Goal: Task Accomplishment & Management: Manage account settings

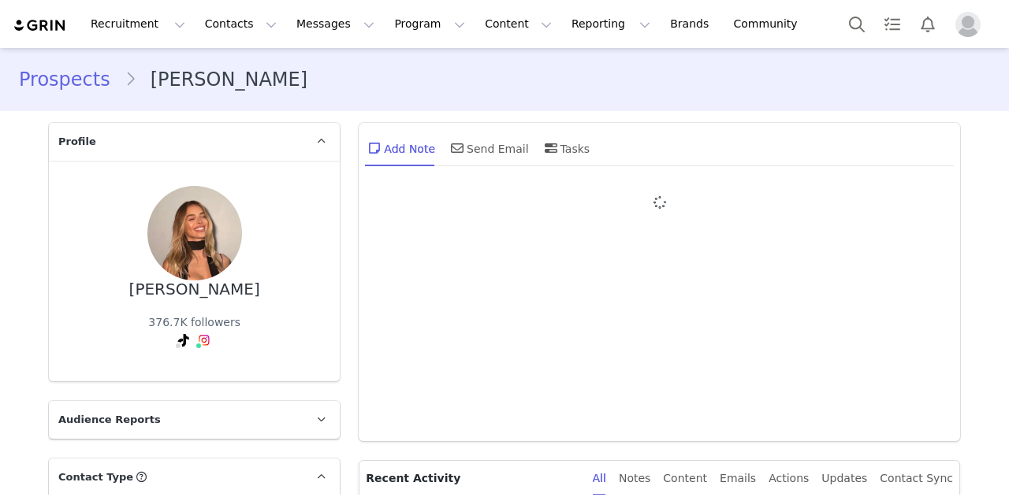
type input "+1 ([GEOGRAPHIC_DATA])"
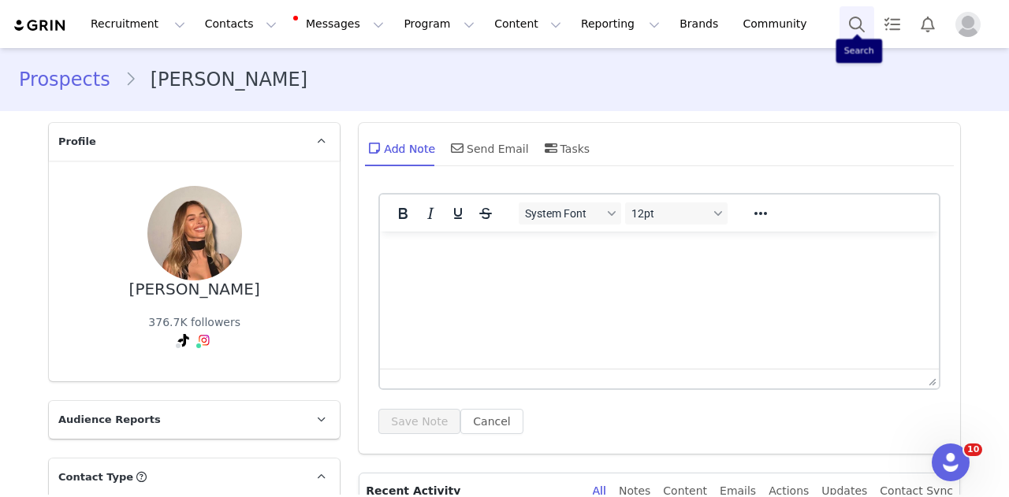
click at [851, 20] on button "Search" at bounding box center [856, 23] width 35 height 35
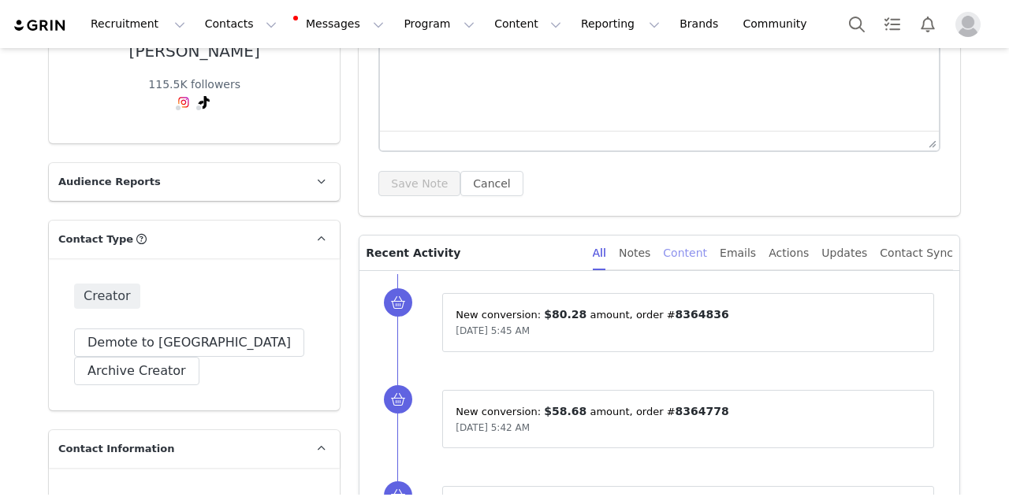
click at [693, 246] on div "Content" at bounding box center [685, 253] width 44 height 35
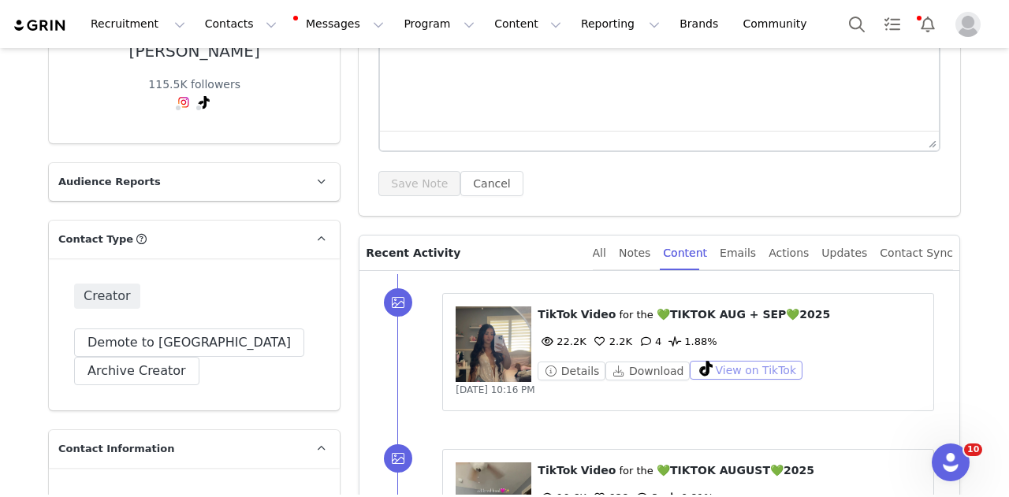
click at [719, 367] on button "View on TikTok" at bounding box center [746, 370] width 113 height 19
click at [848, 34] on button "Search" at bounding box center [856, 23] width 35 height 35
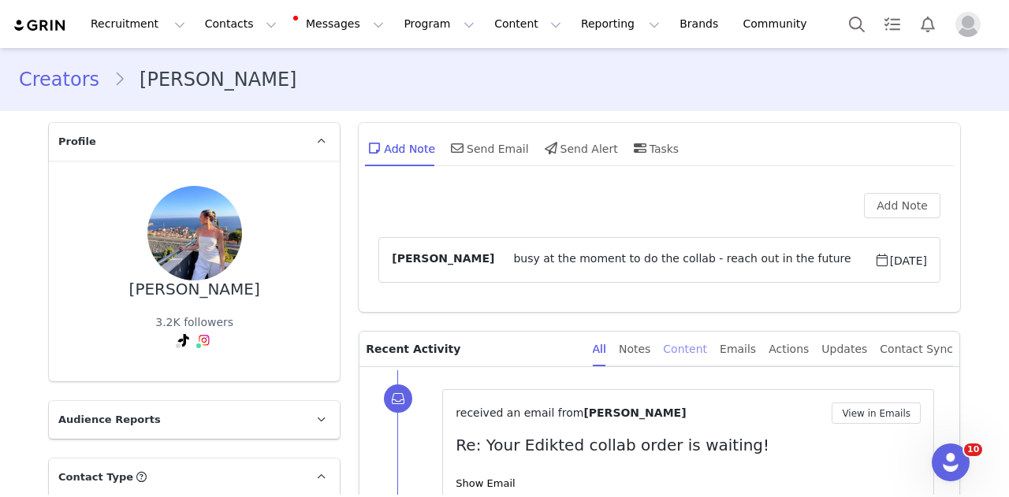
click at [701, 351] on div "Content" at bounding box center [685, 349] width 44 height 35
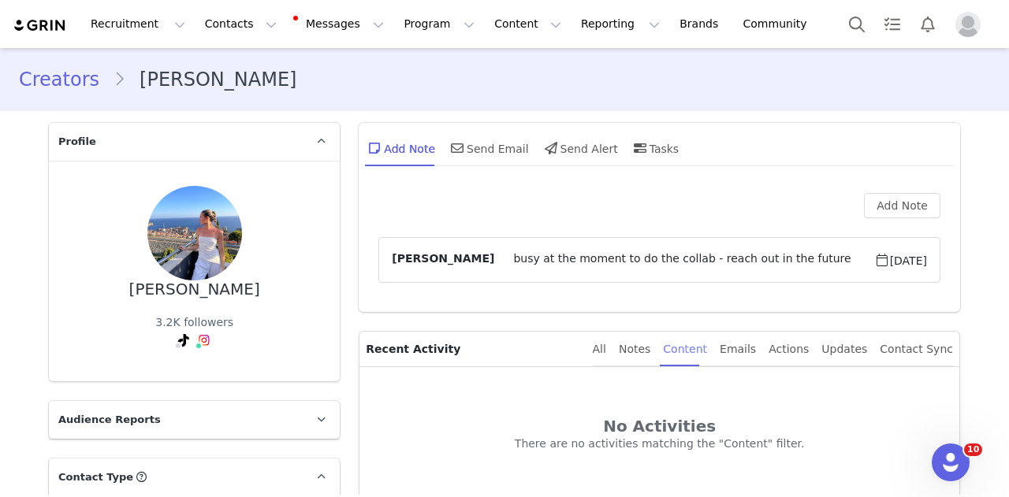
scroll to position [110, 0]
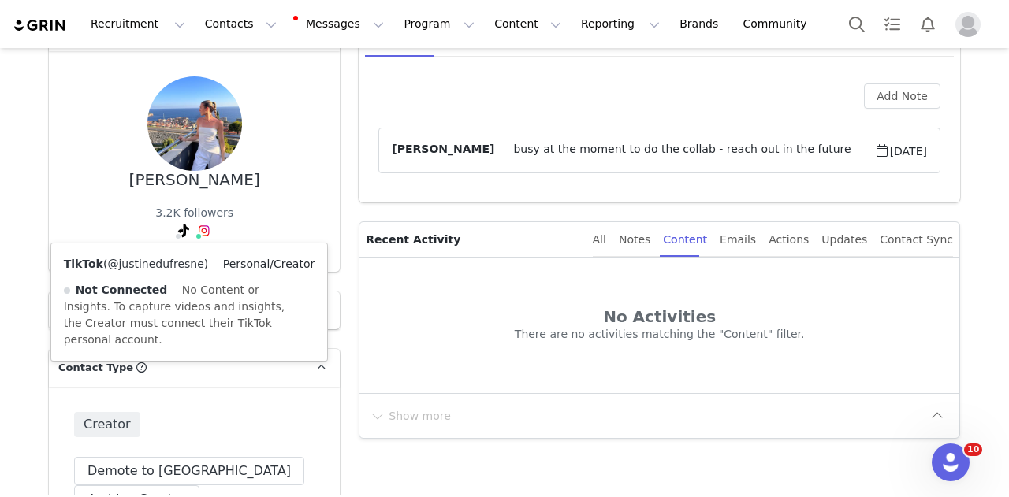
click at [158, 264] on link "@justinedufresne" at bounding box center [155, 264] width 96 height 13
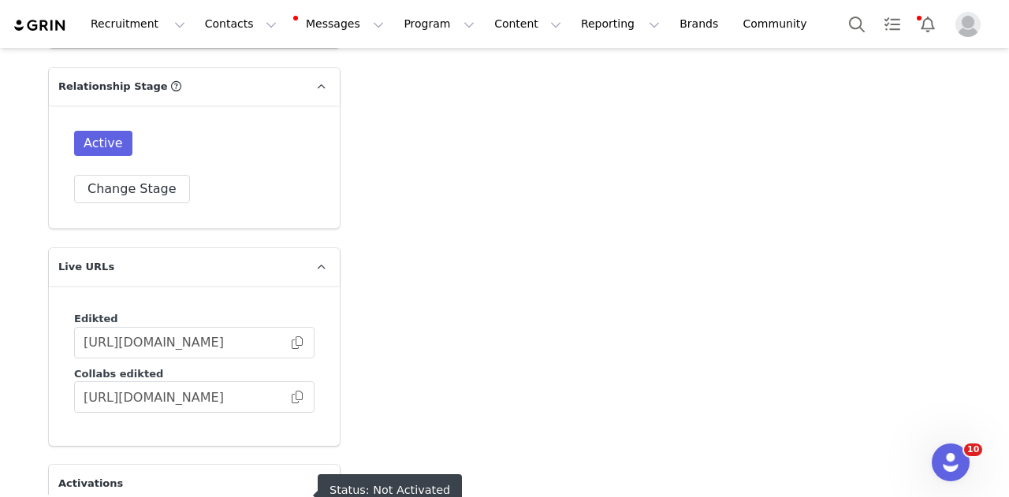
scroll to position [3764, 0]
click at [150, 175] on button "Change Stage" at bounding box center [132, 189] width 116 height 28
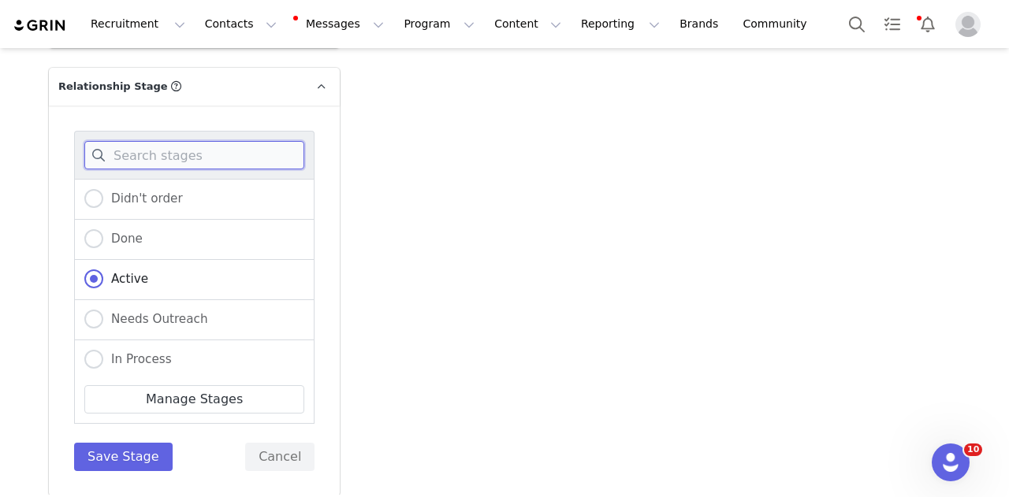
click at [208, 141] on input at bounding box center [194, 155] width 220 height 28
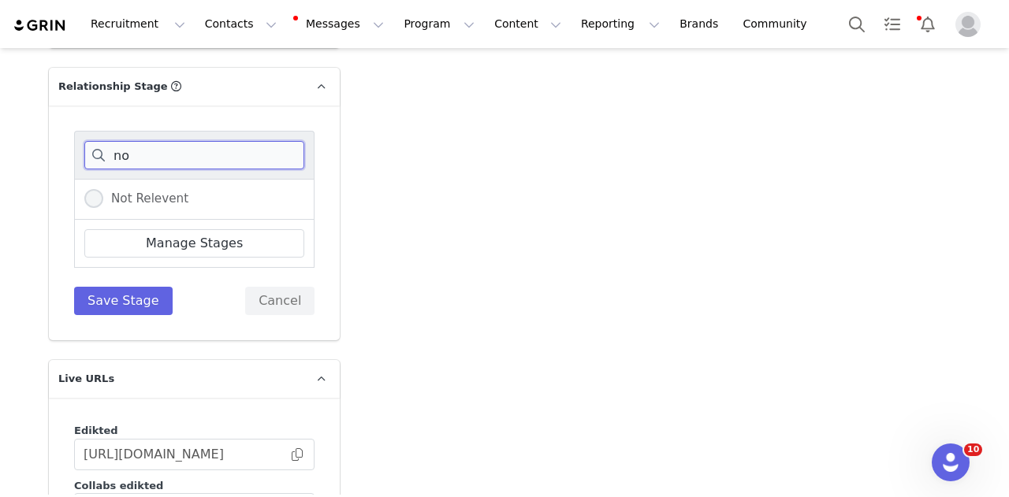
type input "no"
click at [130, 191] on span "Not Relevent" at bounding box center [145, 198] width 85 height 14
click at [103, 189] on input "Not Relevent" at bounding box center [93, 199] width 19 height 20
radio input "true"
click at [119, 287] on button "Save Stage" at bounding box center [123, 301] width 99 height 28
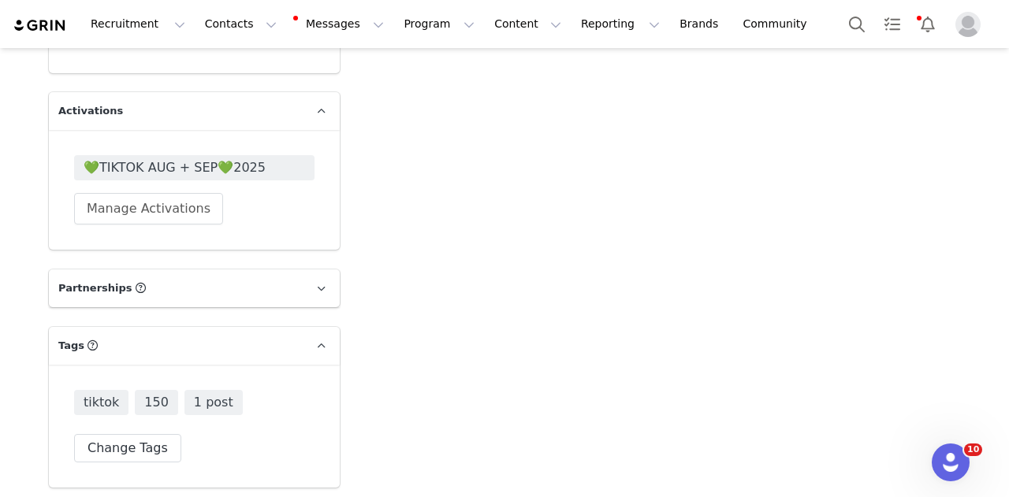
scroll to position [4032, 0]
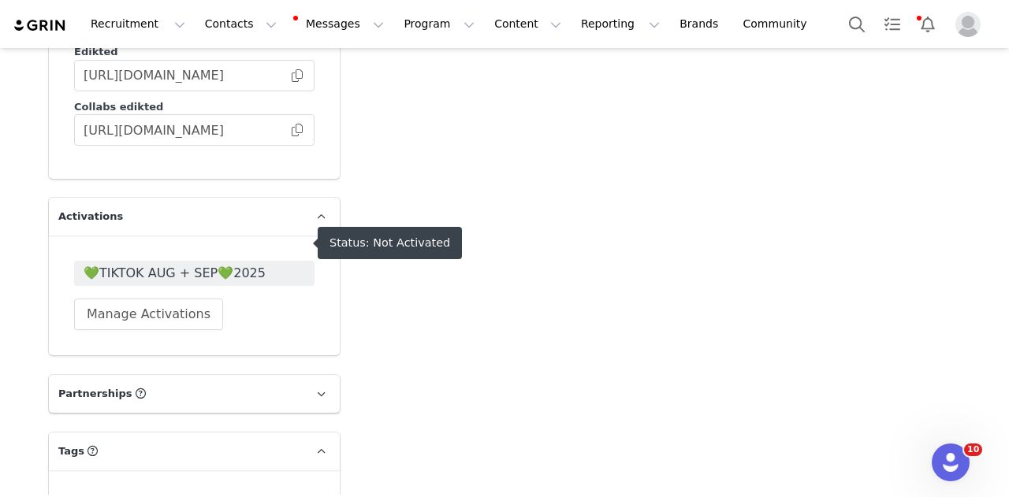
click at [258, 236] on div "💚TIKTOK AUG + SEP💚2025 Manage Activations" at bounding box center [194, 296] width 291 height 120
click at [254, 261] on span "💚TIKTOK AUG + SEP💚2025" at bounding box center [194, 273] width 240 height 25
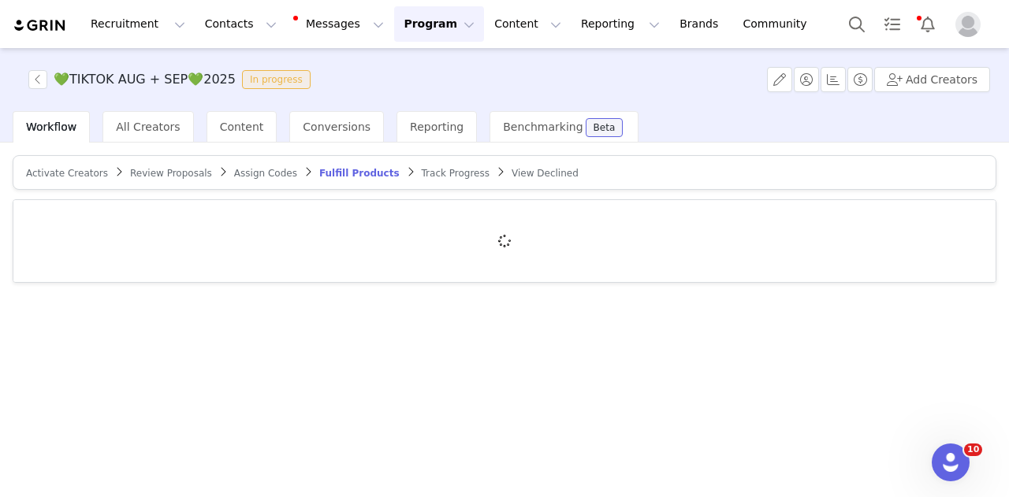
click at [66, 175] on span "Activate Creators" at bounding box center [67, 173] width 82 height 11
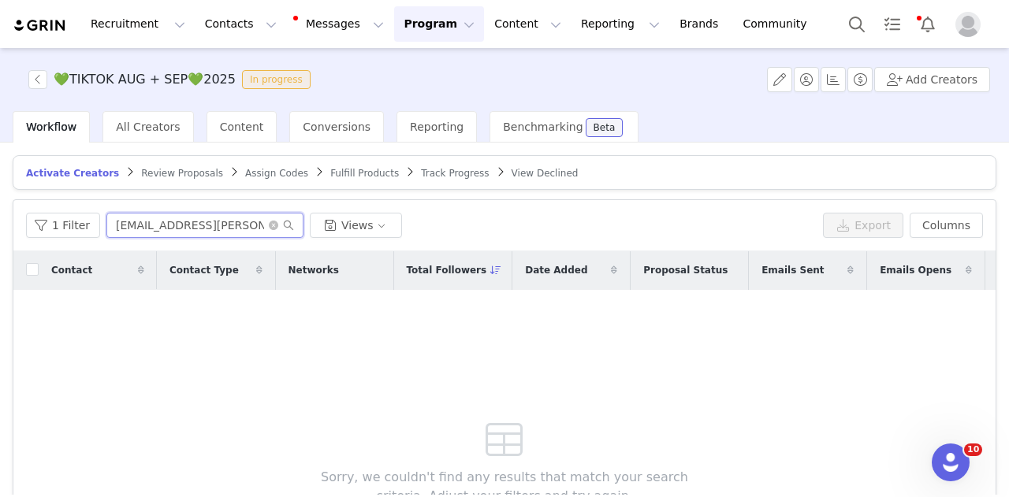
click at [193, 226] on input "karoline.i.pedersen@gmail.com" at bounding box center [204, 225] width 197 height 25
paste input "justine.dufresne@icloud"
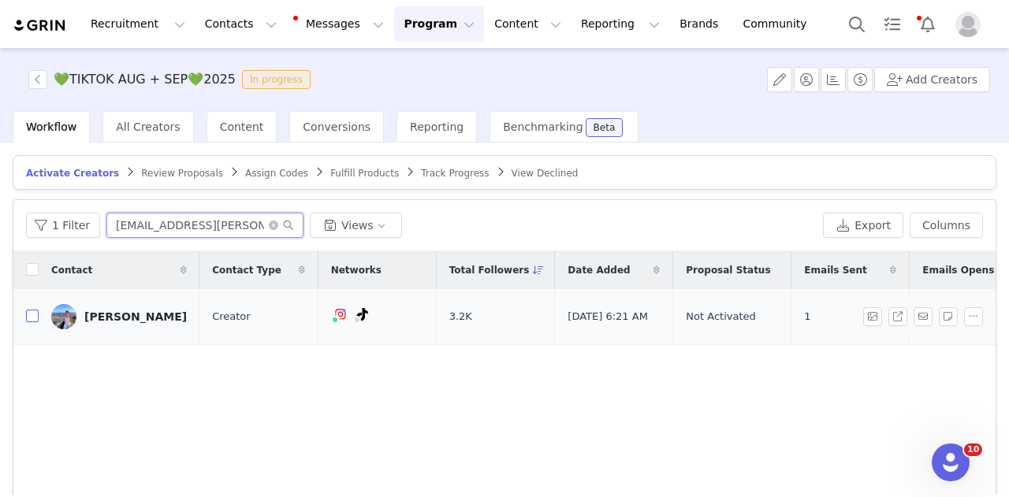
type input "justine.dufresne@icloud.com"
click at [33, 311] on input "checkbox" at bounding box center [32, 316] width 13 height 13
checkbox input "true"
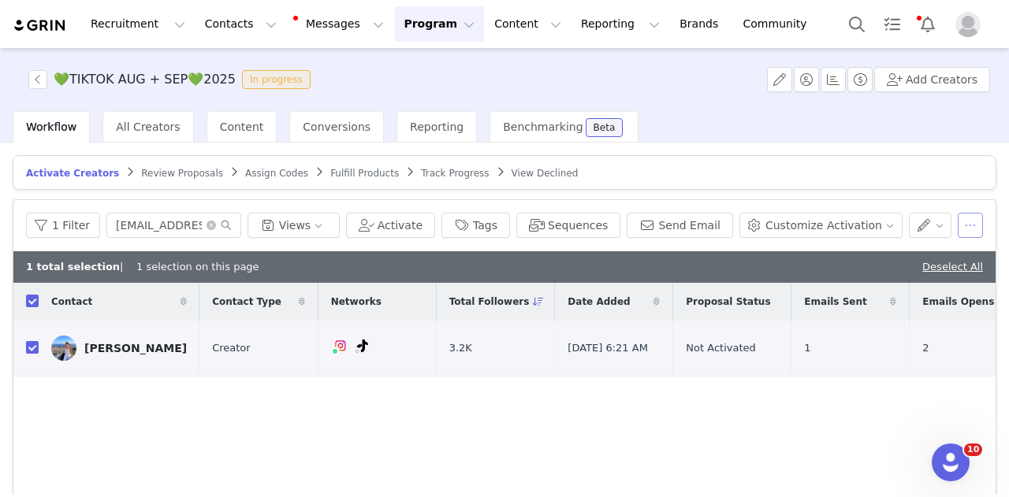
click at [962, 232] on button "button" at bounding box center [969, 225] width 25 height 25
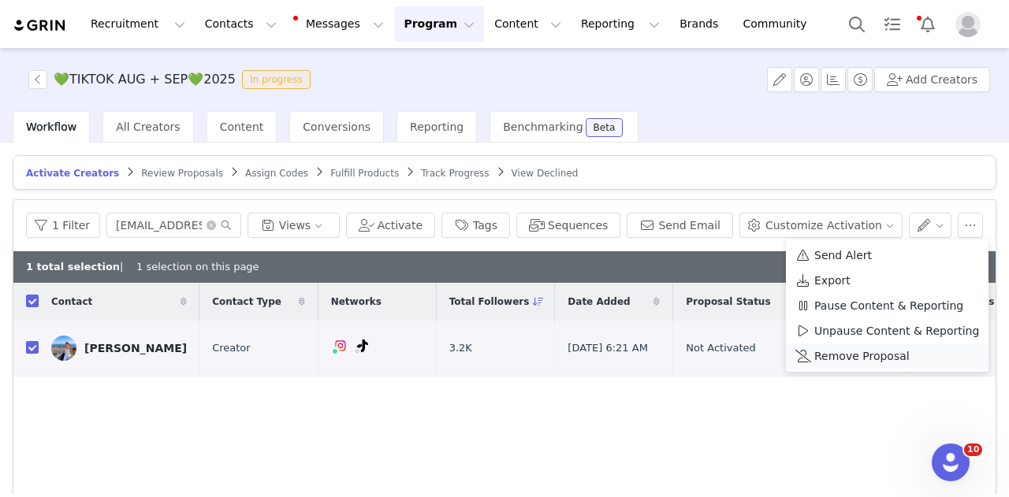
click at [850, 355] on span "Remove Proposal" at bounding box center [861, 356] width 95 height 17
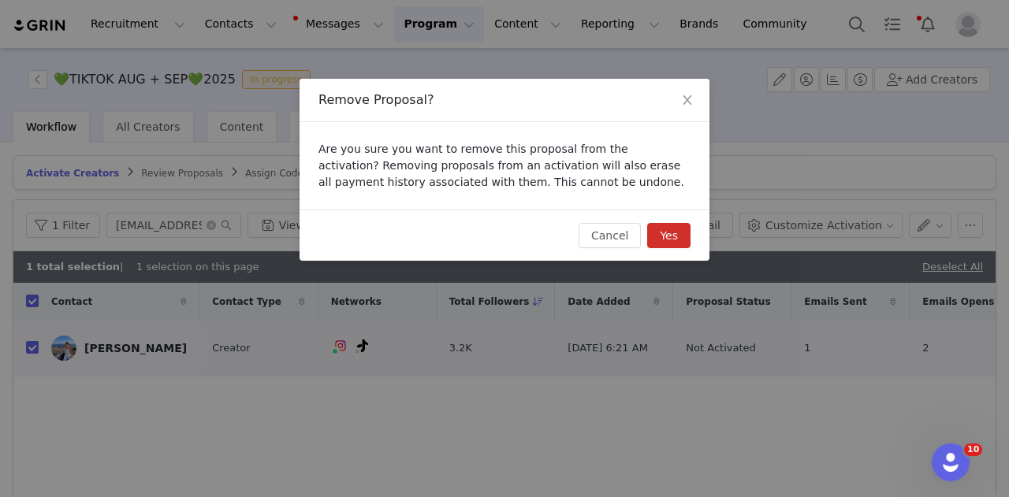
click at [664, 232] on button "Yes" at bounding box center [668, 235] width 43 height 25
checkbox input "false"
